Goal: Find specific page/section: Find specific page/section

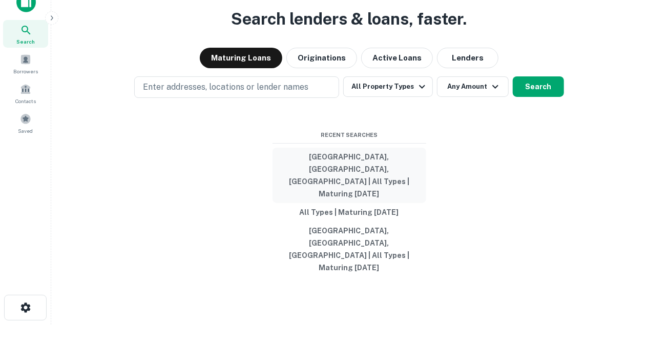
click at [288, 182] on button "[GEOGRAPHIC_DATA], [GEOGRAPHIC_DATA], [GEOGRAPHIC_DATA] | All Types | Maturing …" at bounding box center [350, 175] width 154 height 55
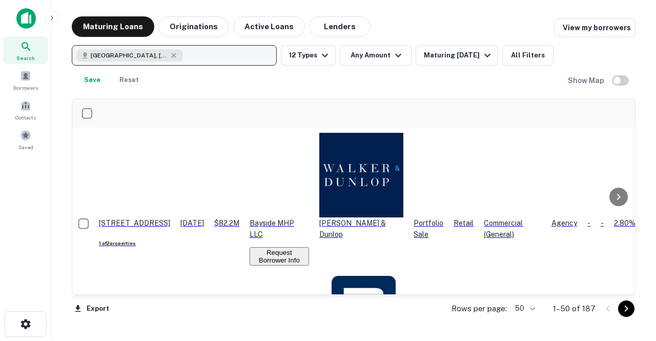
click at [174, 54] on div "[GEOGRAPHIC_DATA], [GEOGRAPHIC_DATA], [GEOGRAPHIC_DATA]" at bounding box center [129, 55] width 107 height 12
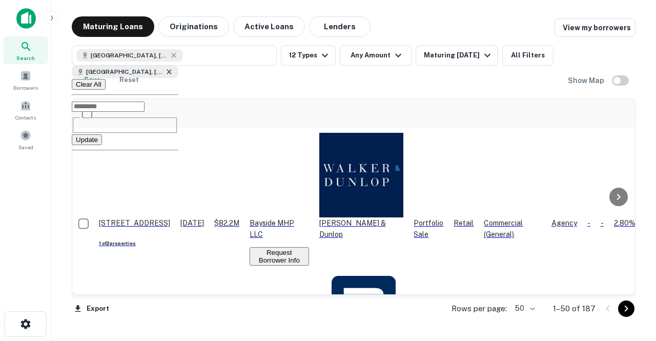
click at [171, 76] on icon at bounding box center [169, 72] width 8 height 8
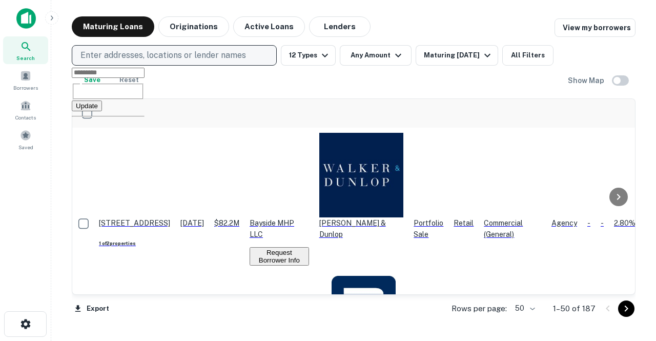
click at [119, 59] on p "Enter addresses, locations or lender names" at bounding box center [163, 55] width 166 height 12
click at [104, 49] on p "Enter addresses, locations or lender names" at bounding box center [163, 55] width 166 height 12
type input "******"
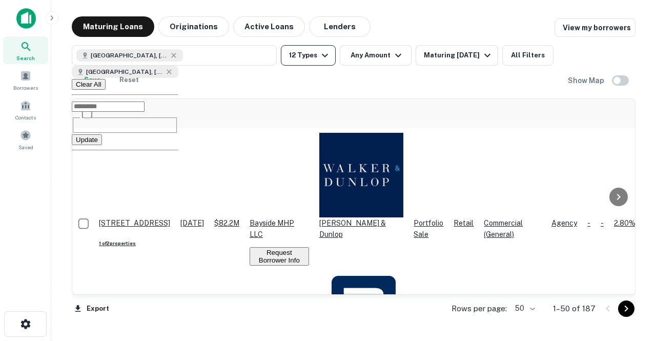
click at [311, 59] on button "12 Types" at bounding box center [308, 55] width 55 height 21
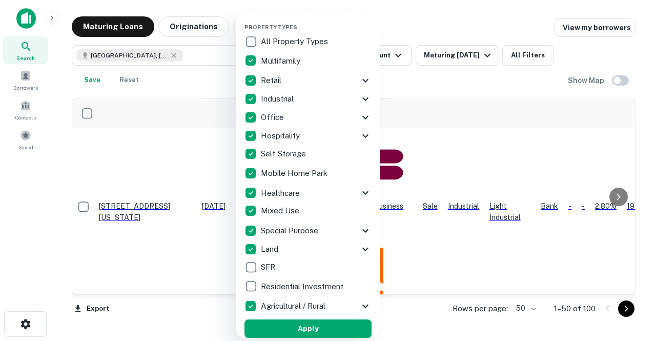
click at [315, 329] on button "Apply" at bounding box center [308, 328] width 127 height 18
